Goal: Find specific page/section: Find specific page/section

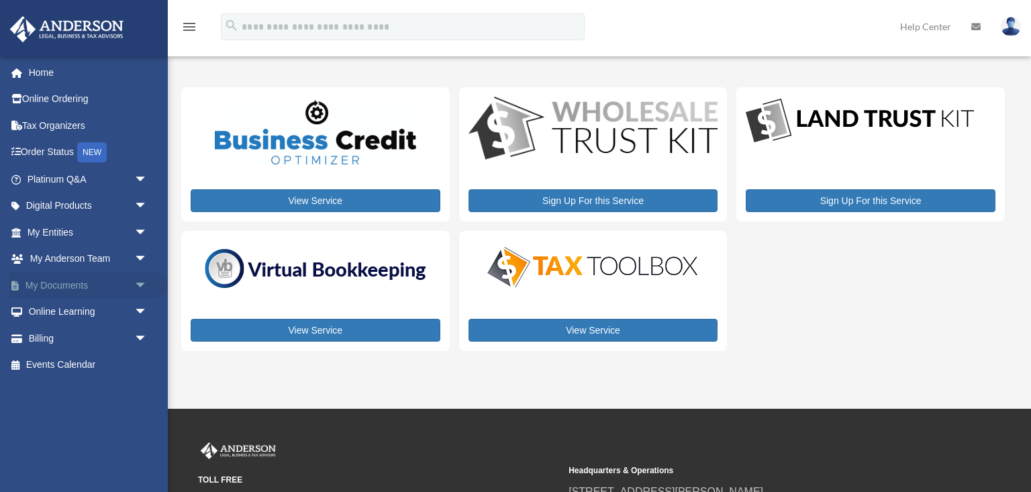
click at [141, 285] on span "arrow_drop_down" at bounding box center [147, 286] width 27 height 28
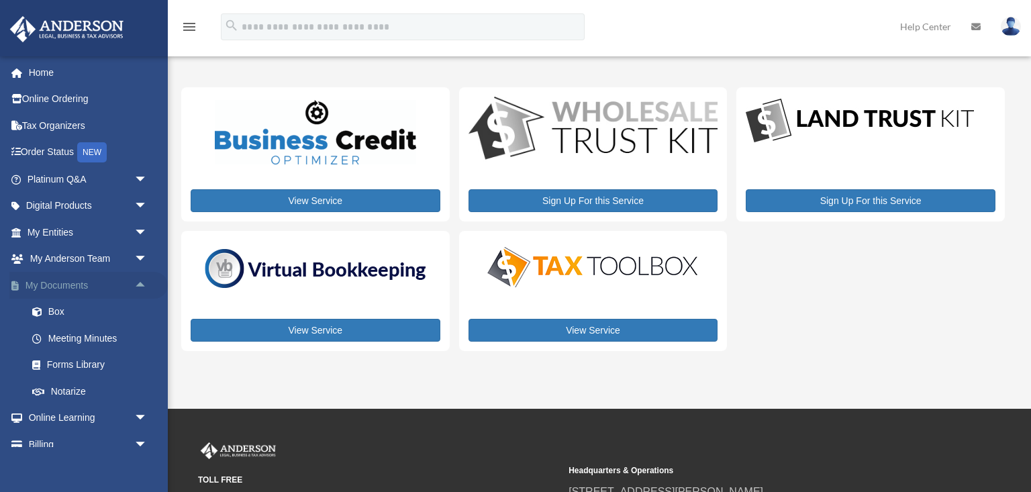
click at [139, 283] on span "arrow_drop_up" at bounding box center [147, 286] width 27 height 28
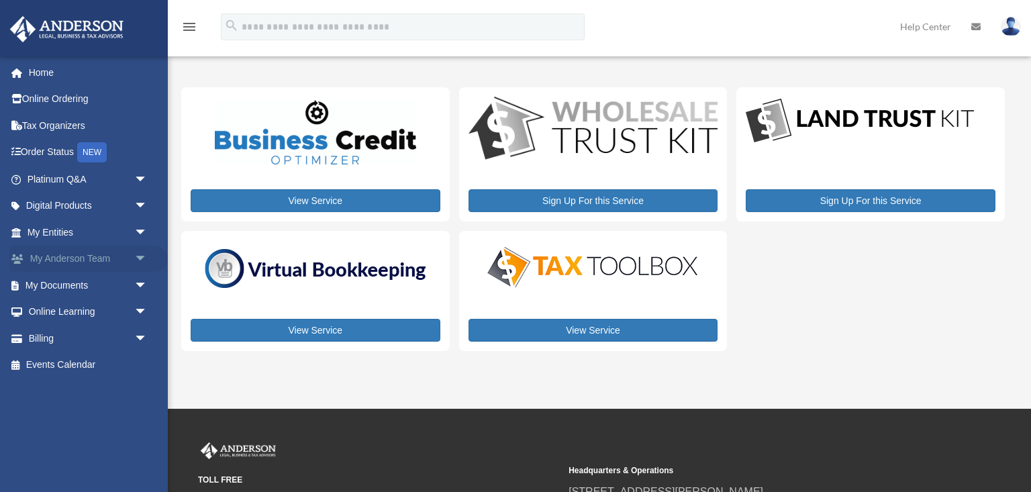
click at [144, 257] on span "arrow_drop_down" at bounding box center [147, 260] width 27 height 28
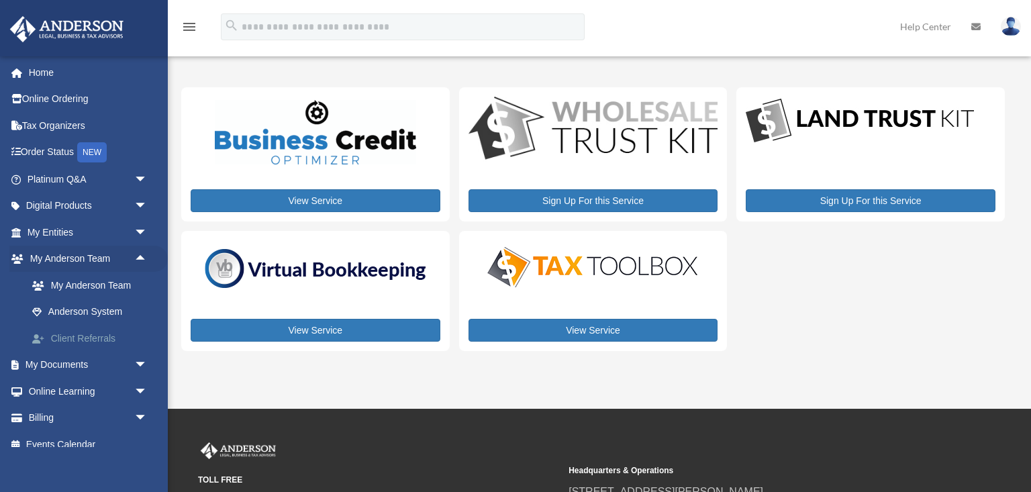
click at [92, 336] on link "Client Referrals" at bounding box center [93, 338] width 149 height 27
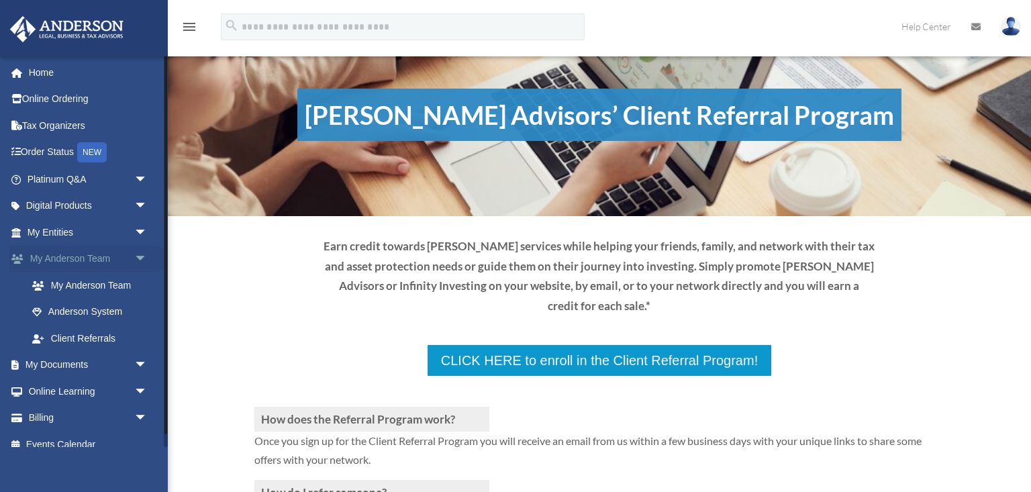
click at [136, 258] on span "arrow_drop_down" at bounding box center [147, 260] width 27 height 28
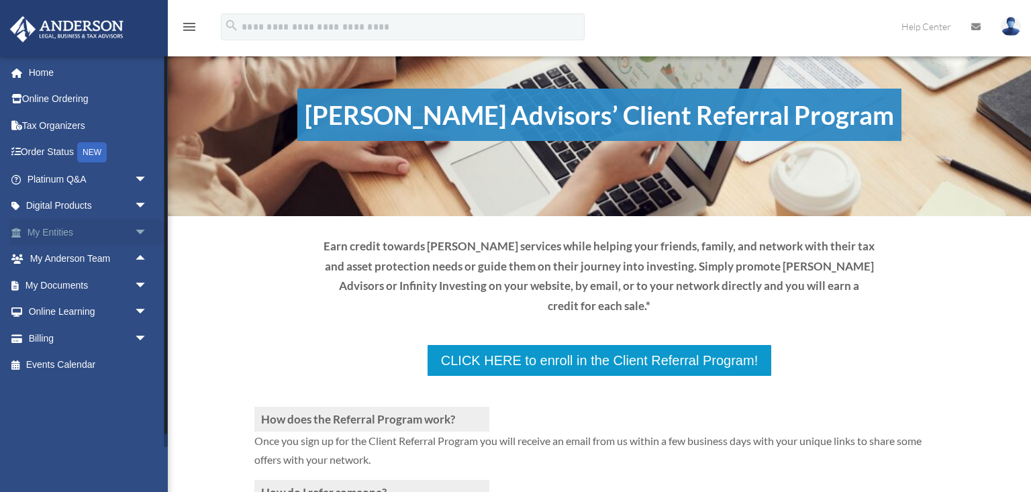
click at [145, 230] on span "arrow_drop_down" at bounding box center [147, 233] width 27 height 28
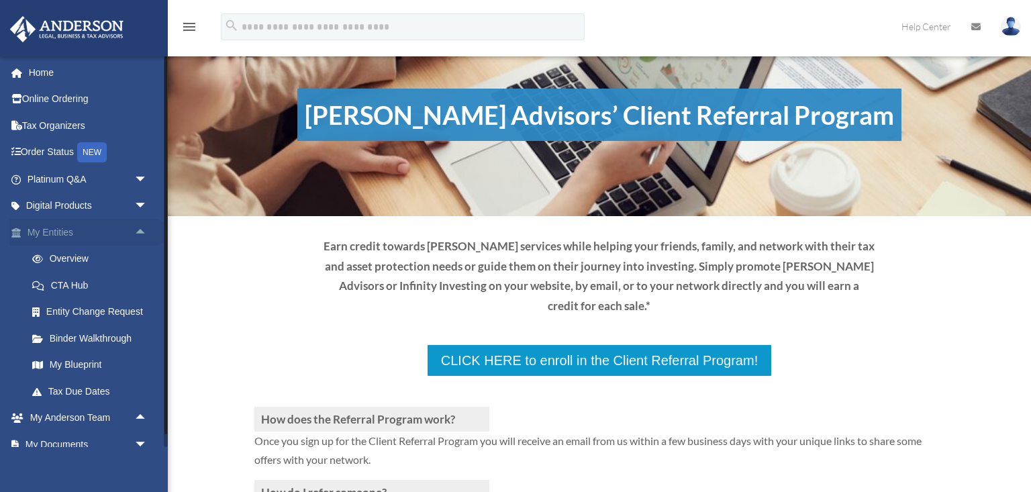
click at [136, 231] on span "arrow_drop_up" at bounding box center [147, 233] width 27 height 28
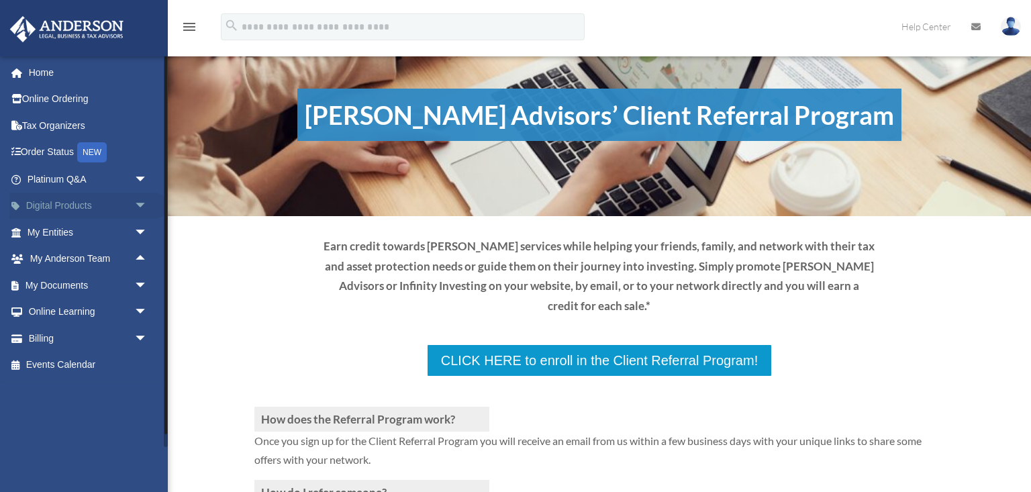
click at [137, 204] on span "arrow_drop_down" at bounding box center [147, 207] width 27 height 28
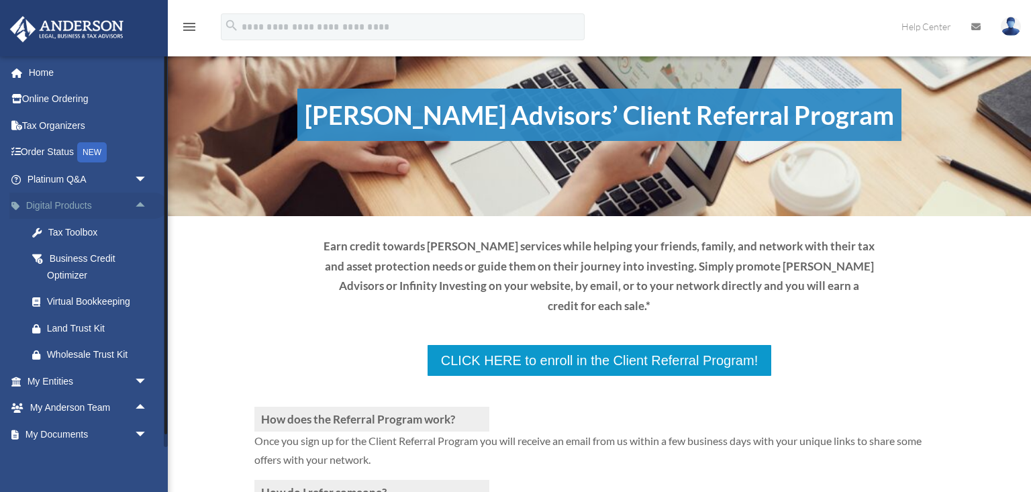
click at [140, 205] on span "arrow_drop_up" at bounding box center [147, 207] width 27 height 28
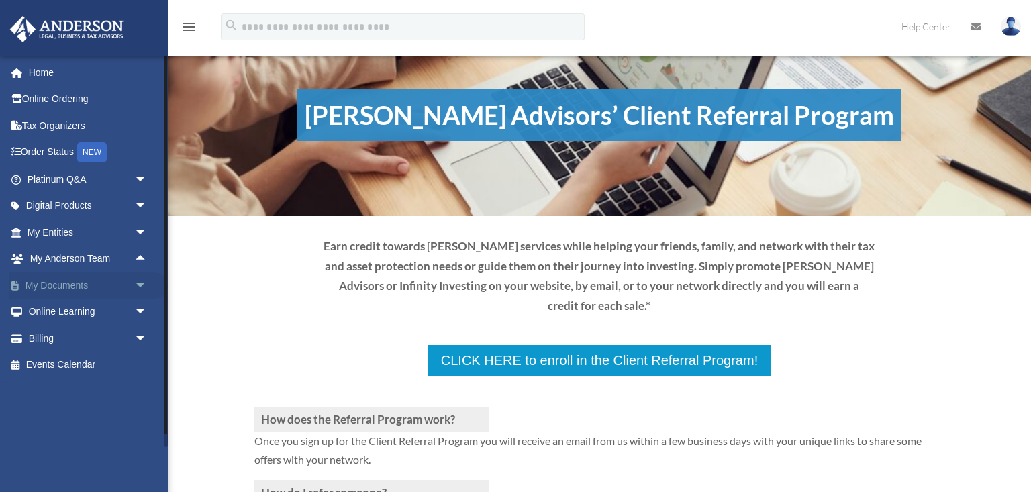
click at [140, 286] on span "arrow_drop_down" at bounding box center [147, 286] width 27 height 28
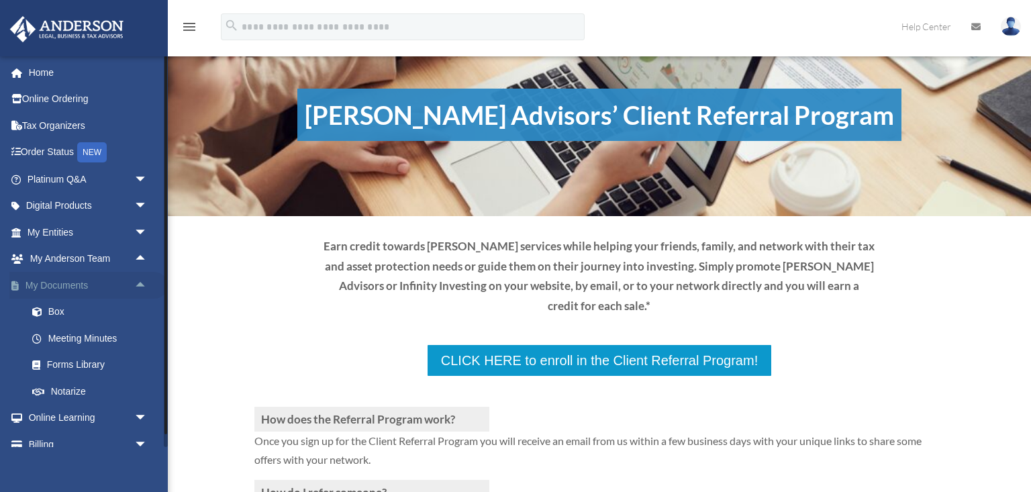
click at [140, 279] on span "arrow_drop_up" at bounding box center [147, 286] width 27 height 28
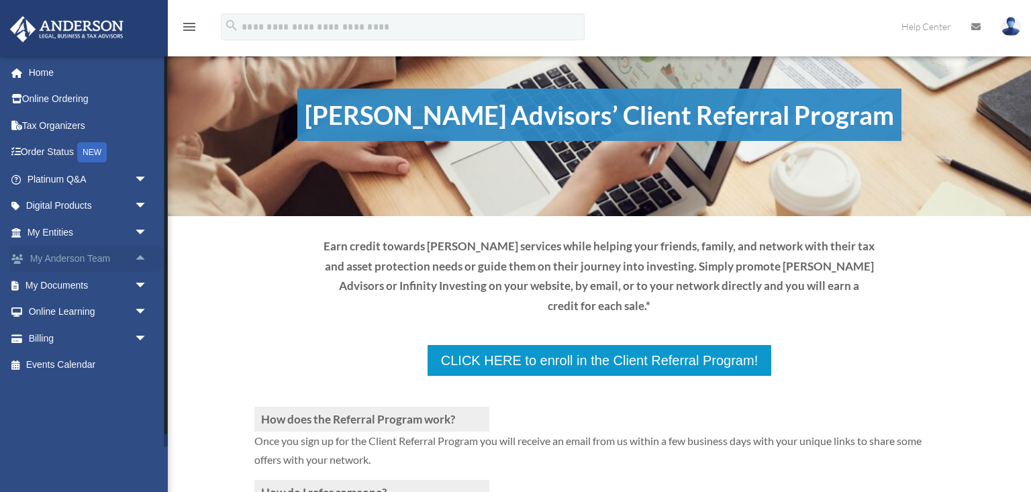
click at [145, 252] on span "arrow_drop_up" at bounding box center [147, 260] width 27 height 28
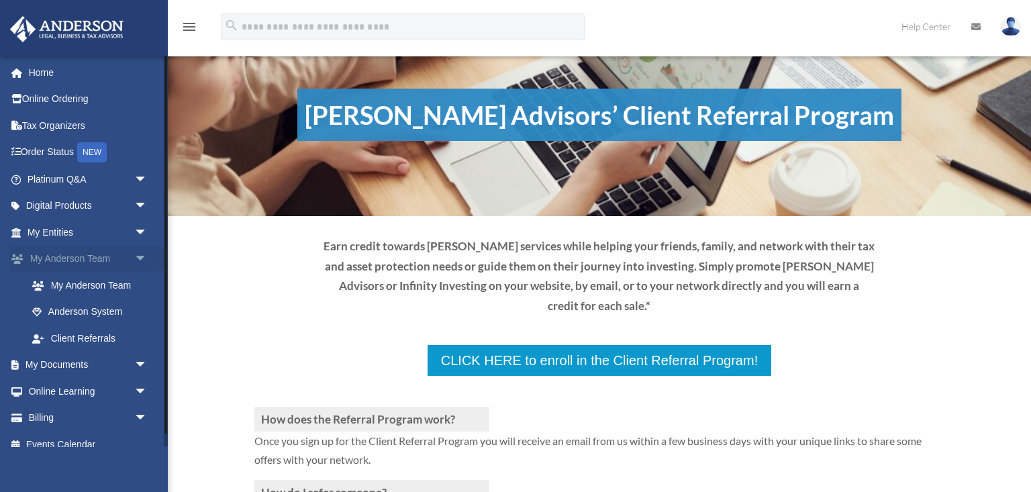
click at [136, 261] on span "arrow_drop_down" at bounding box center [147, 260] width 27 height 28
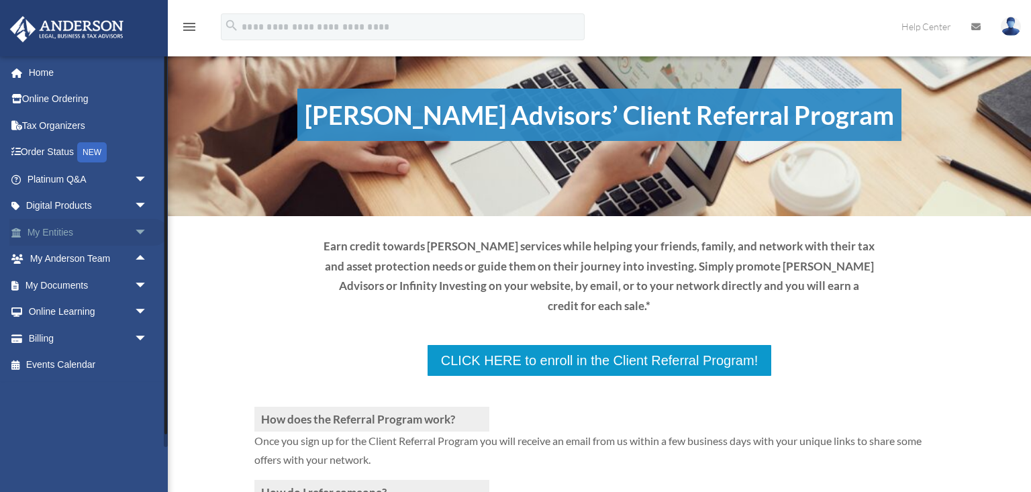
click at [140, 230] on span "arrow_drop_down" at bounding box center [147, 233] width 27 height 28
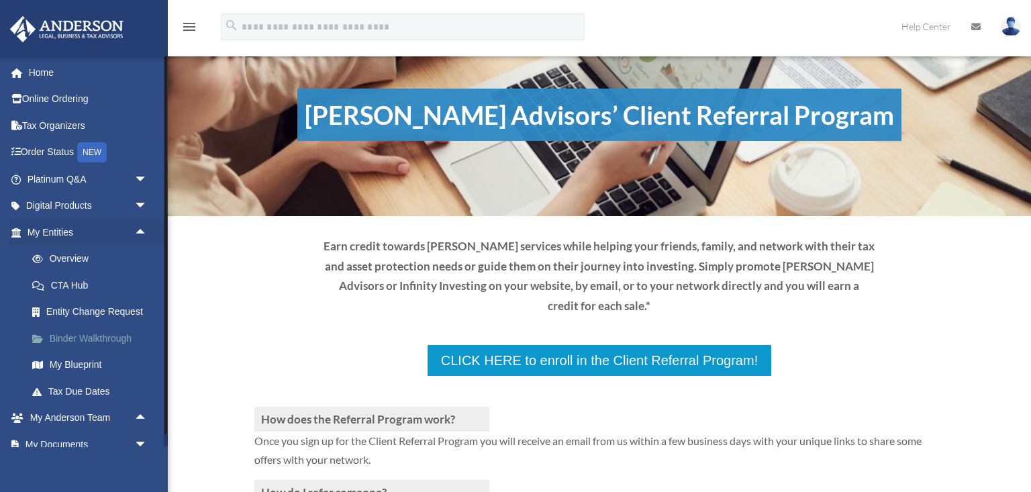
click at [95, 337] on link "Binder Walkthrough" at bounding box center [93, 338] width 149 height 27
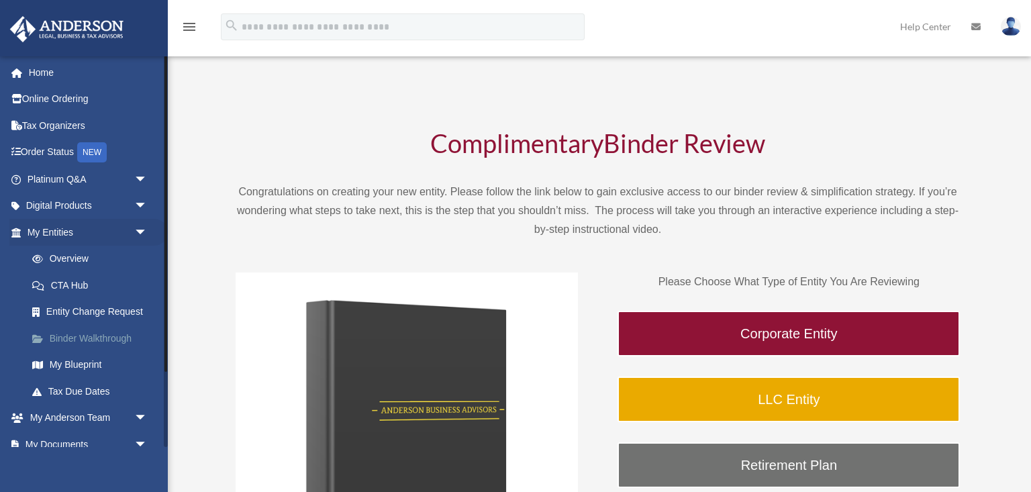
click at [117, 333] on link "Binder Walkthrough" at bounding box center [93, 338] width 149 height 27
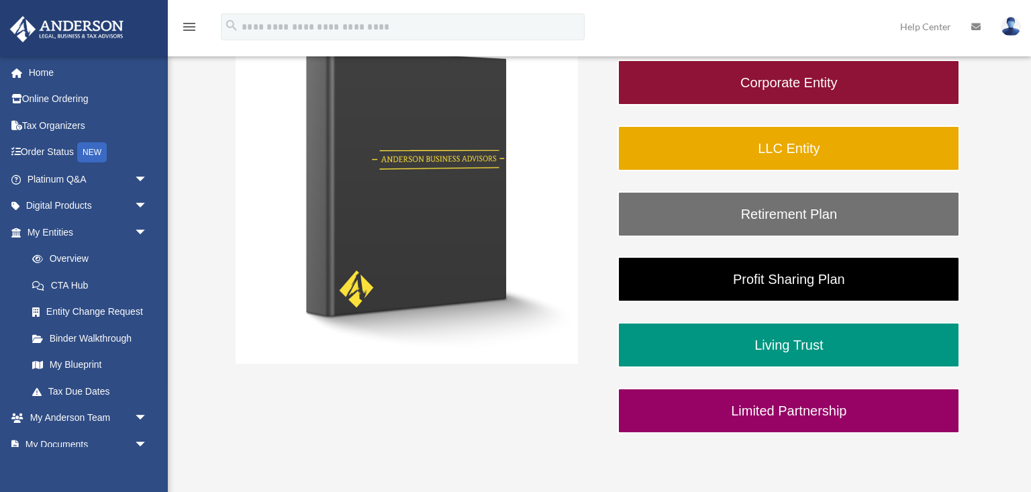
scroll to position [254, 0]
